Goal: Transaction & Acquisition: Obtain resource

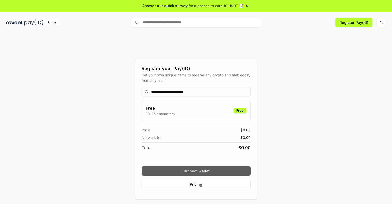
type input "**********"
click at [196, 171] on button "Connect wallet" at bounding box center [196, 170] width 109 height 9
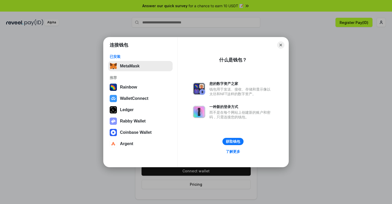
click at [140, 66] on button "MetaMask" at bounding box center [140, 66] width 64 height 10
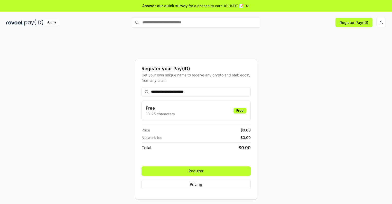
click at [196, 171] on button "Register" at bounding box center [196, 170] width 109 height 9
